Goal: Obtain resource: Download file/media

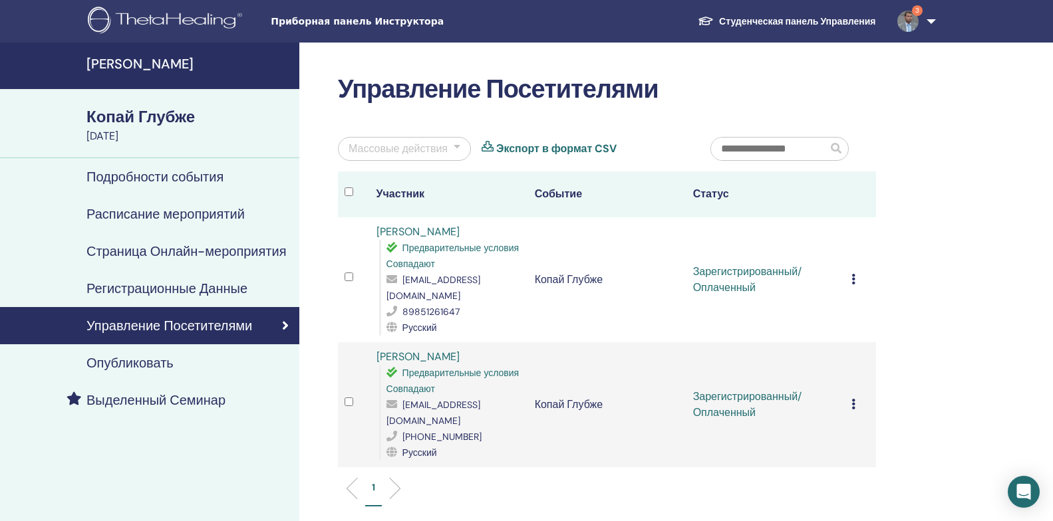
click at [854, 274] on icon at bounding box center [853, 279] width 4 height 11
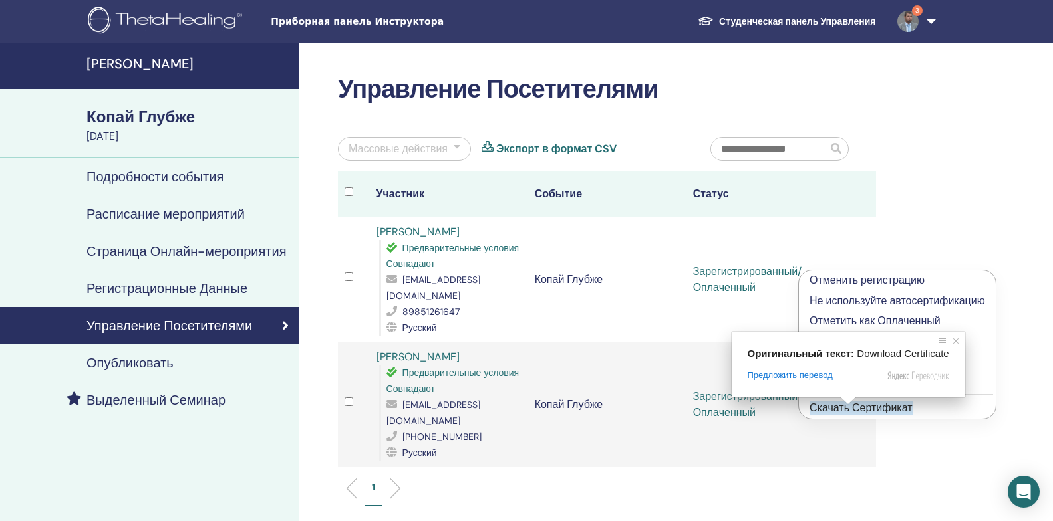
click at [848, 410] on ya-tr-span "Скачать Сертификат" at bounding box center [860, 408] width 103 height 14
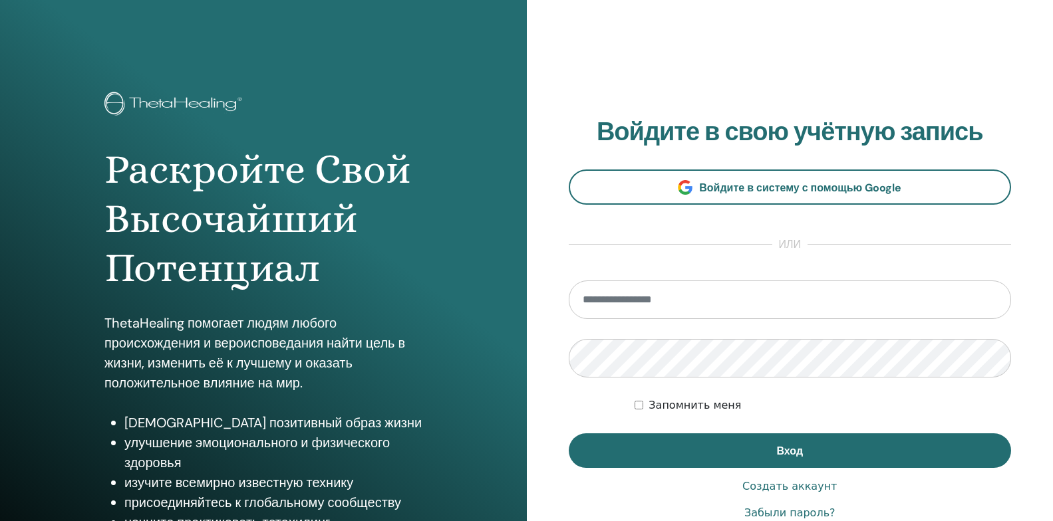
click at [810, 305] on input "email" at bounding box center [790, 300] width 443 height 39
type input "**********"
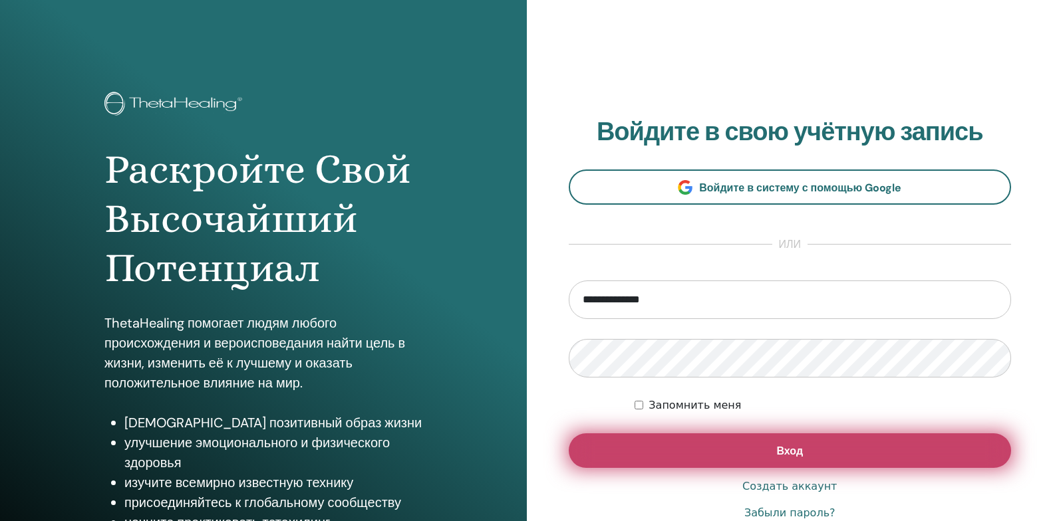
click at [657, 452] on button "Вход" at bounding box center [790, 451] width 443 height 35
click at [711, 461] on button "Вход" at bounding box center [790, 451] width 443 height 35
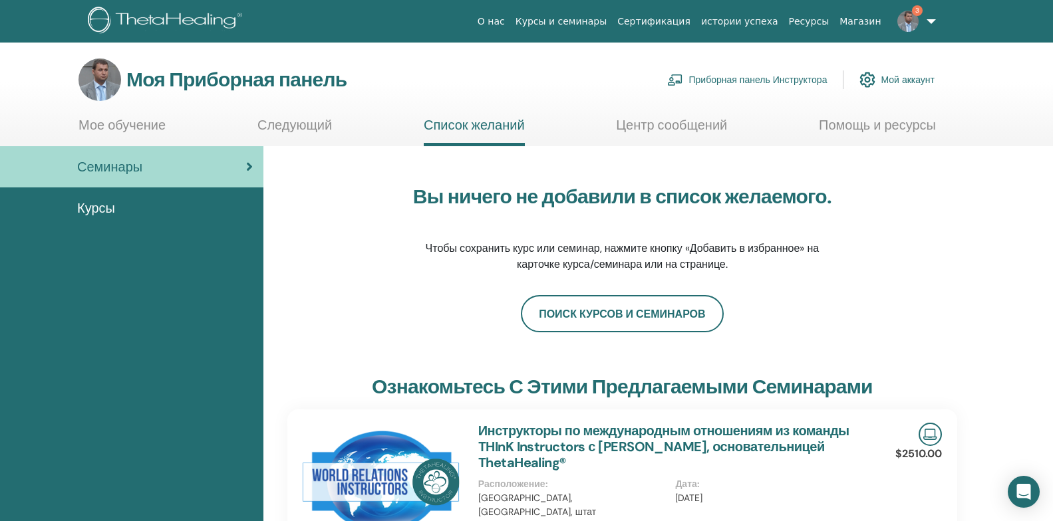
click at [758, 79] on ya-tr-span "Приборная панель Инструктора" at bounding box center [757, 80] width 138 height 12
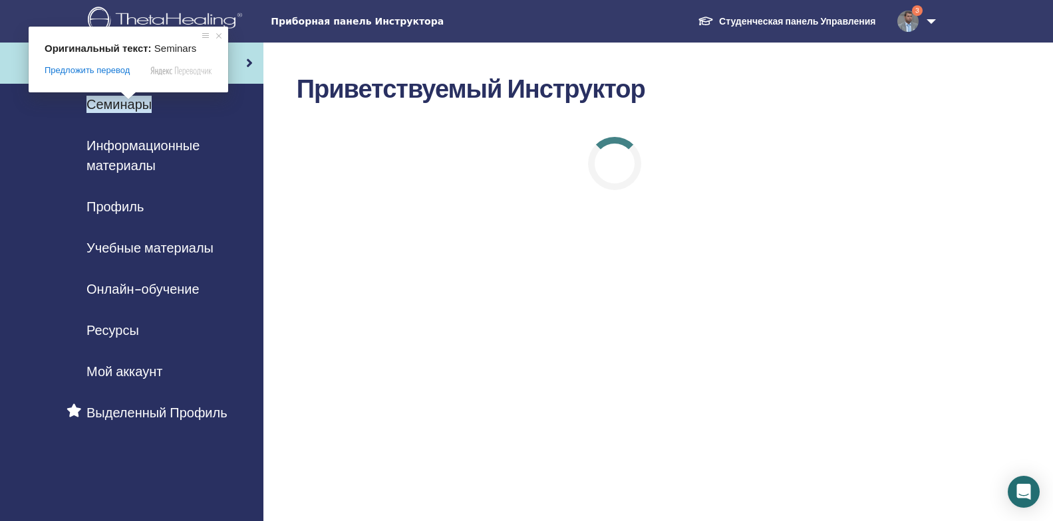
click at [129, 107] on ya-tr-span "Семинары" at bounding box center [118, 104] width 65 height 17
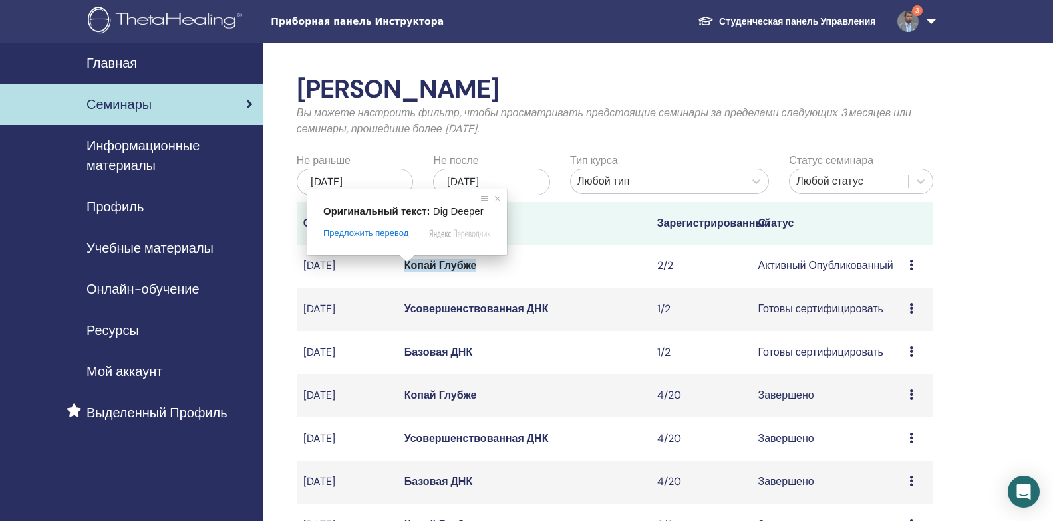
click at [417, 271] on ya-tr-span "Копай Глубже" at bounding box center [440, 266] width 72 height 14
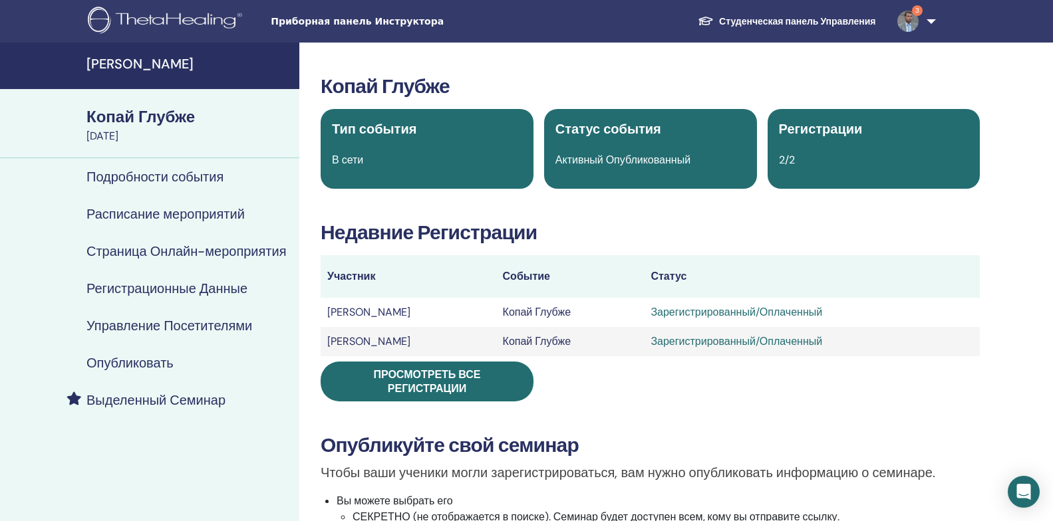
click at [136, 330] on ya-tr-span "Управление Посетителями" at bounding box center [169, 325] width 166 height 17
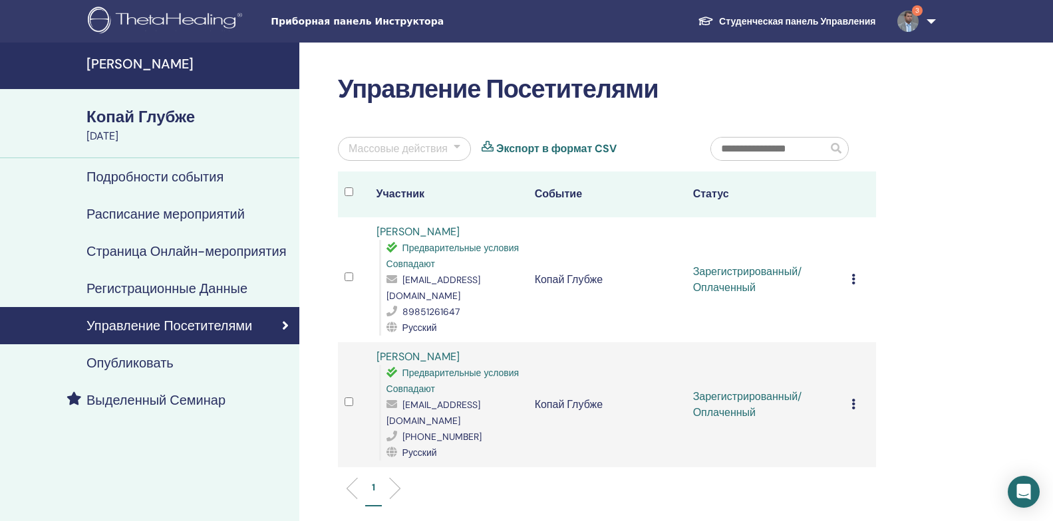
click at [852, 274] on icon at bounding box center [853, 279] width 4 height 11
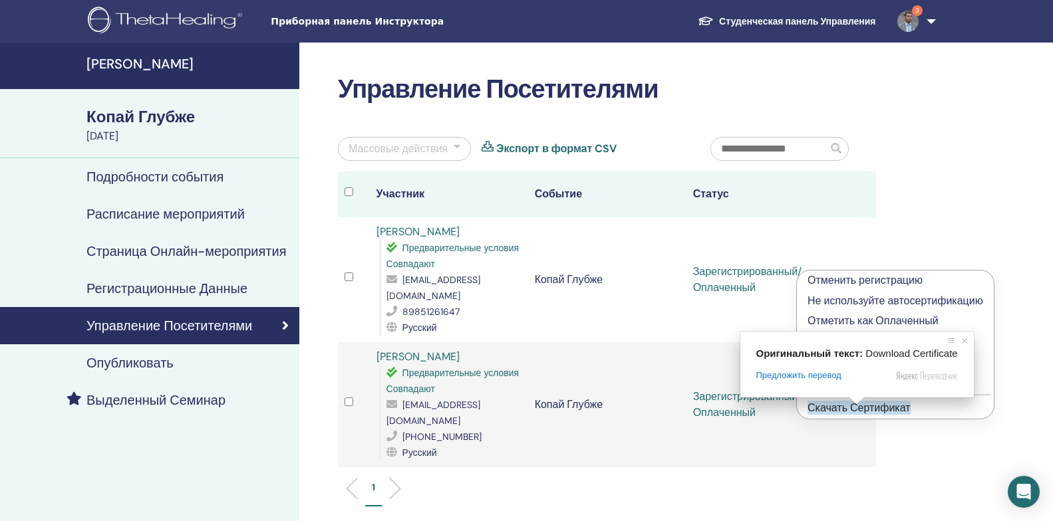
click at [869, 409] on ya-tr-span "Скачать Сертификат" at bounding box center [858, 408] width 103 height 14
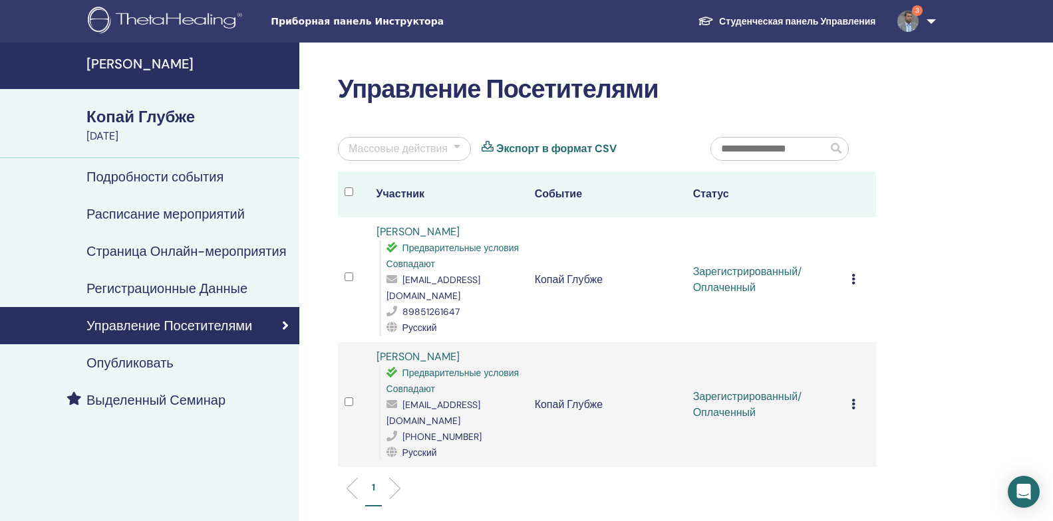
click at [947, 225] on div "Управление Посетителями Массовые действия Экспорт в формат CSV Участник Событие…" at bounding box center [650, 375] width 702 height 664
click at [853, 399] on icon at bounding box center [853, 404] width 4 height 11
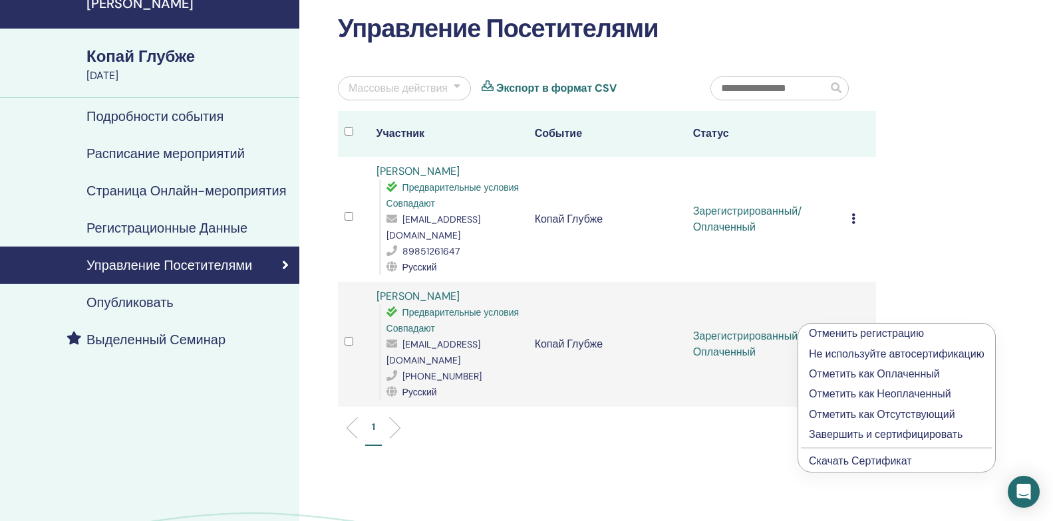
scroll to position [66, 0]
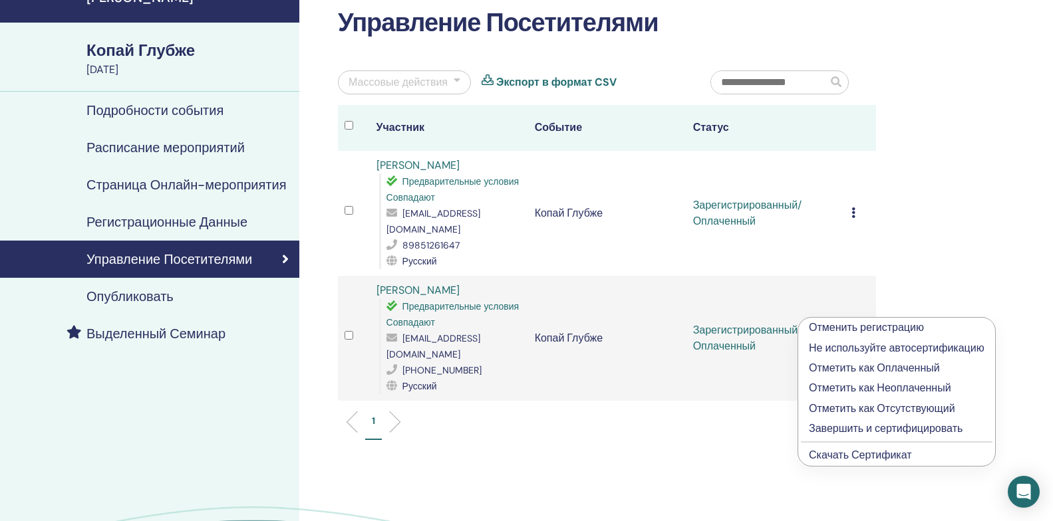
click at [865, 338] on span at bounding box center [856, 334] width 17 height 8
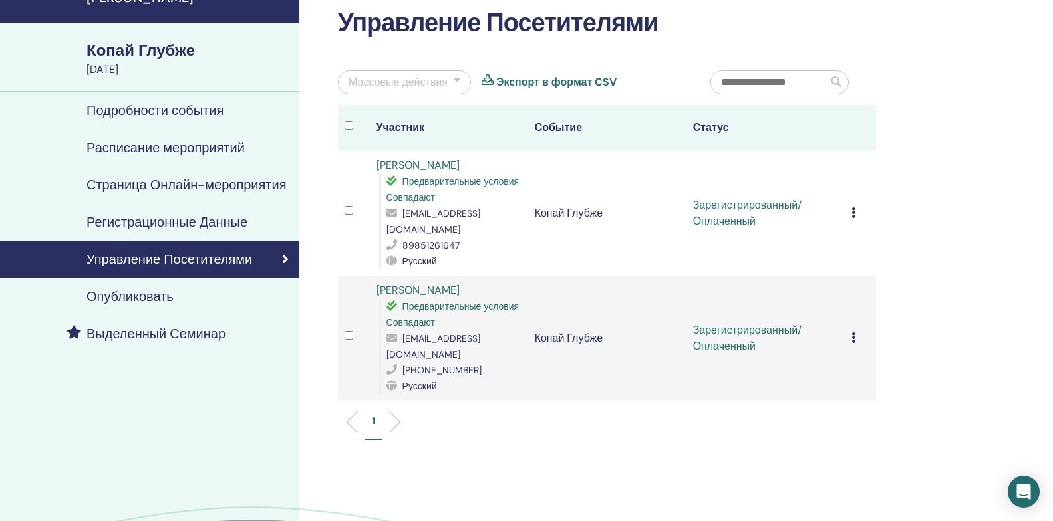
click at [852, 332] on icon at bounding box center [853, 337] width 4 height 11
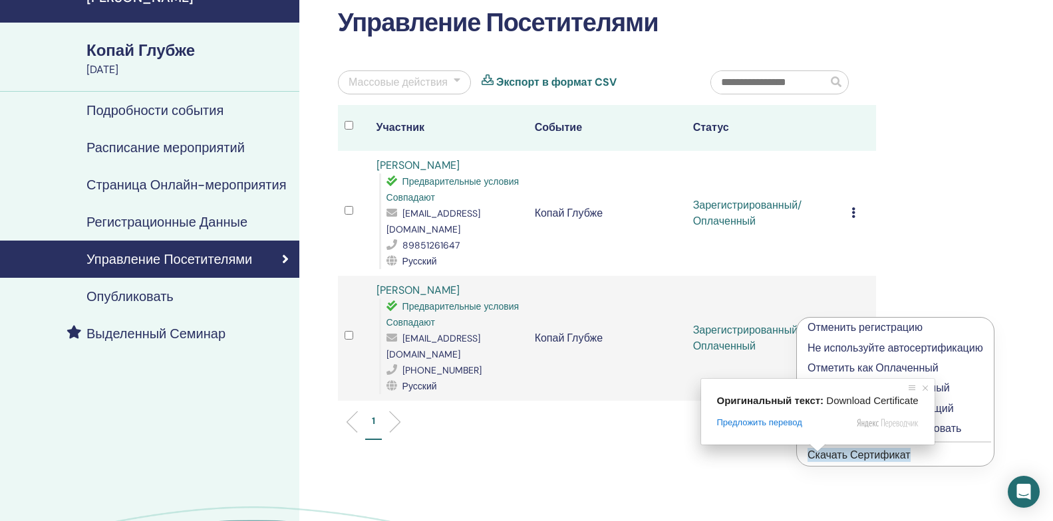
click at [836, 457] on ya-tr-span "Скачать Сертификат" at bounding box center [858, 455] width 103 height 14
